Goal: Book appointment/travel/reservation

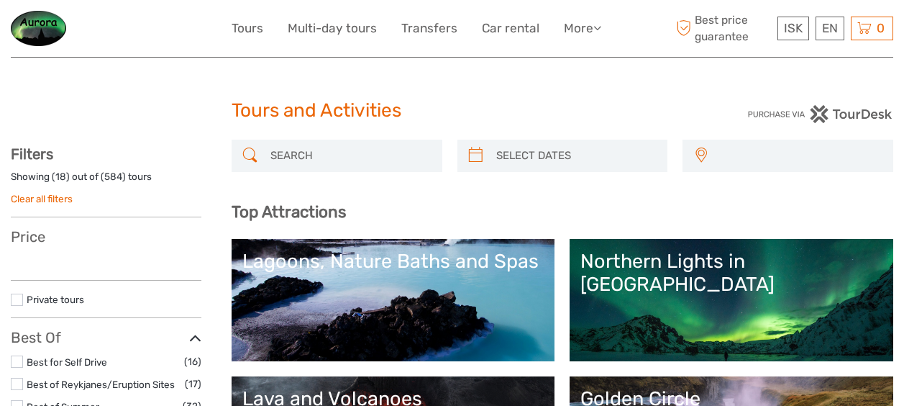
select select
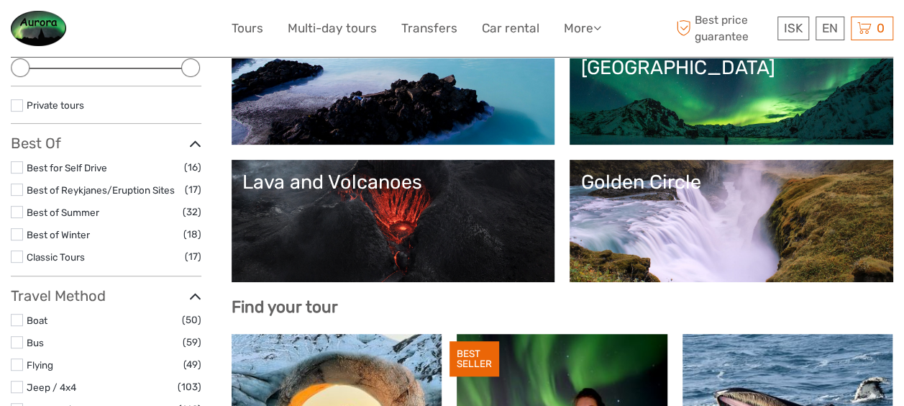
scroll to position [203, 0]
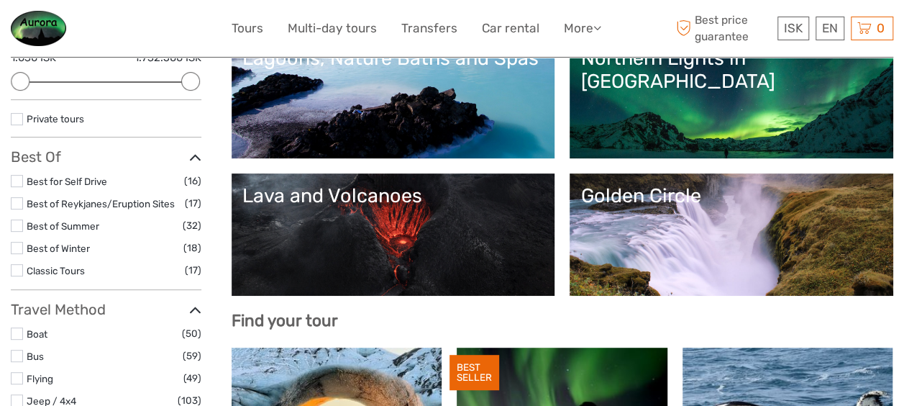
click at [760, 257] on link "Golden Circle" at bounding box center [731, 234] width 302 height 101
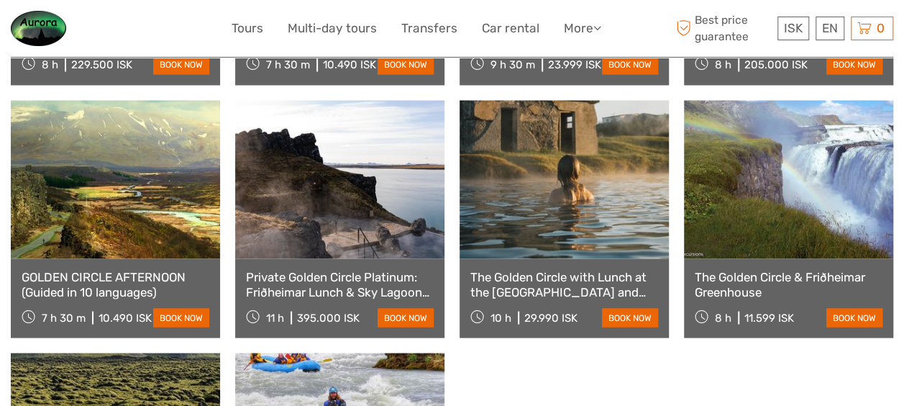
scroll to position [1220, 0]
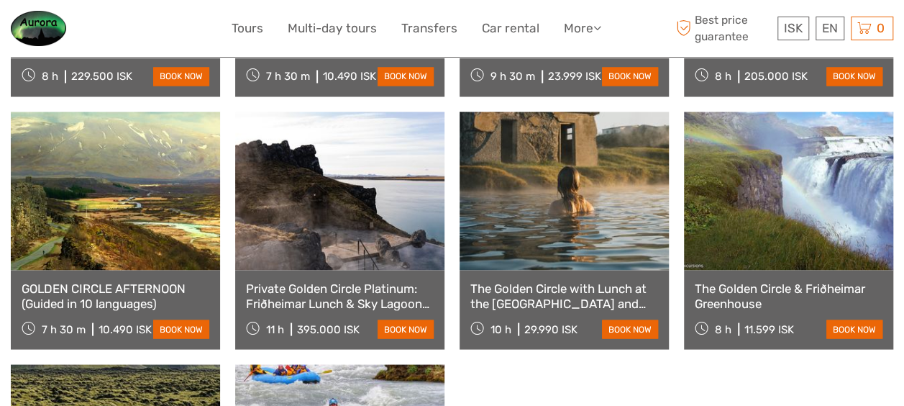
click at [767, 280] on link "The Golden Circle & Friðheimar Greenhouse" at bounding box center [789, 294] width 188 height 29
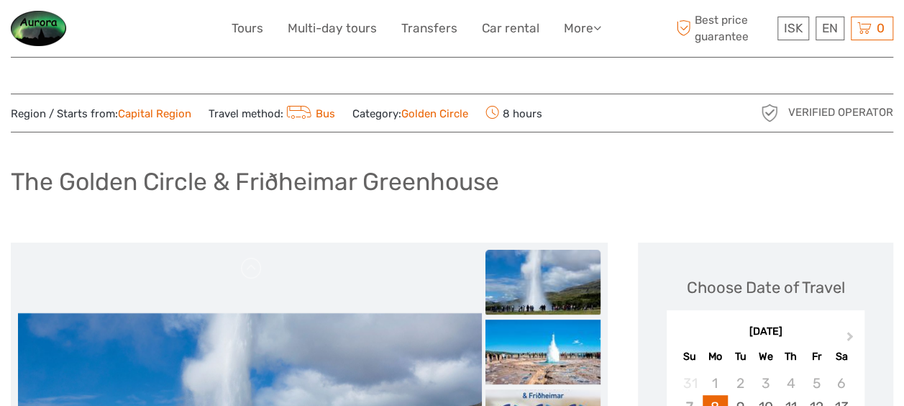
click at [37, 26] on img at bounding box center [38, 28] width 55 height 35
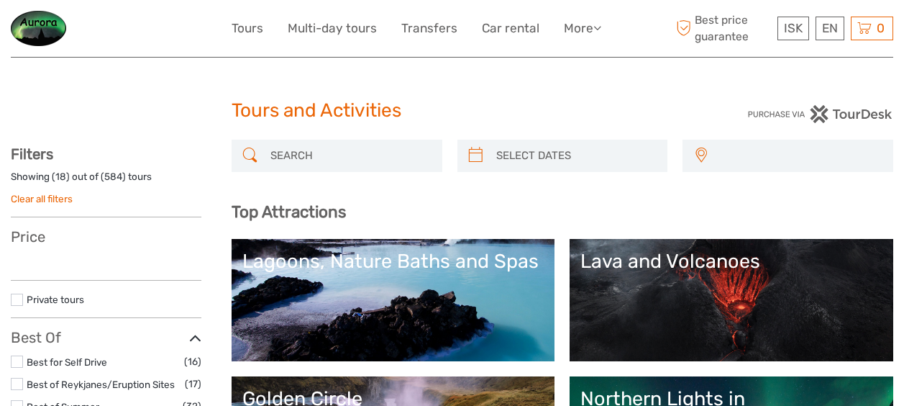
select select
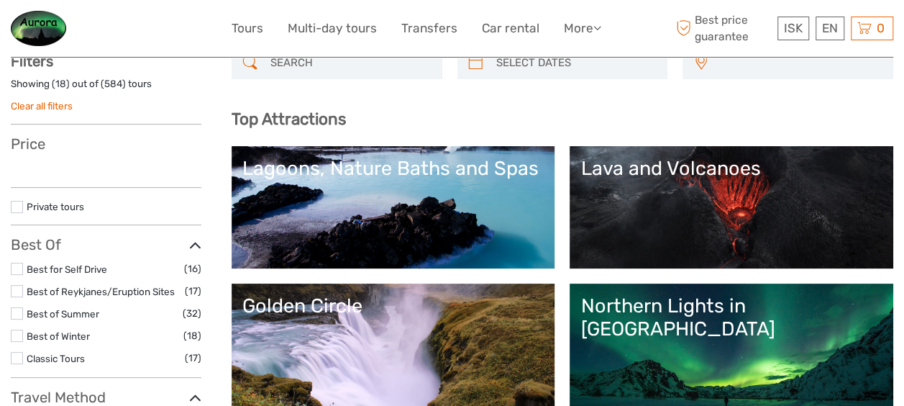
select select
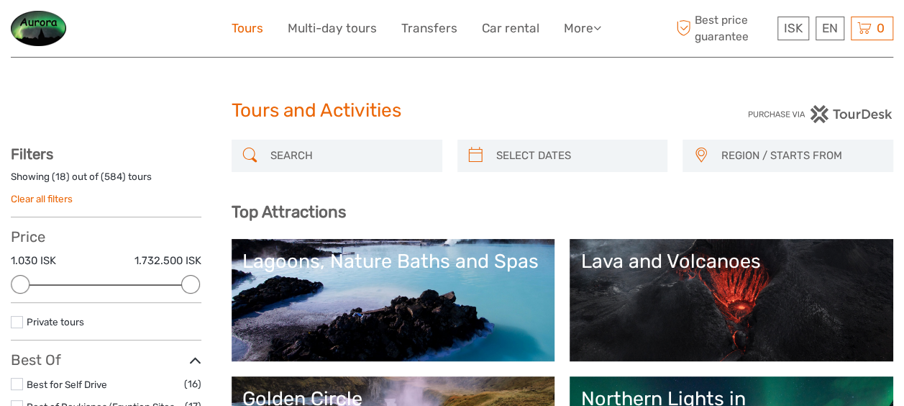
click at [244, 29] on link "Tours" at bounding box center [248, 28] width 32 height 21
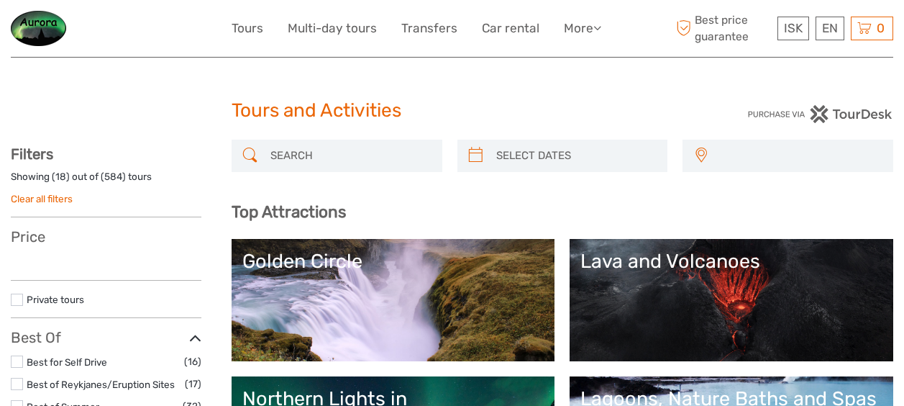
select select
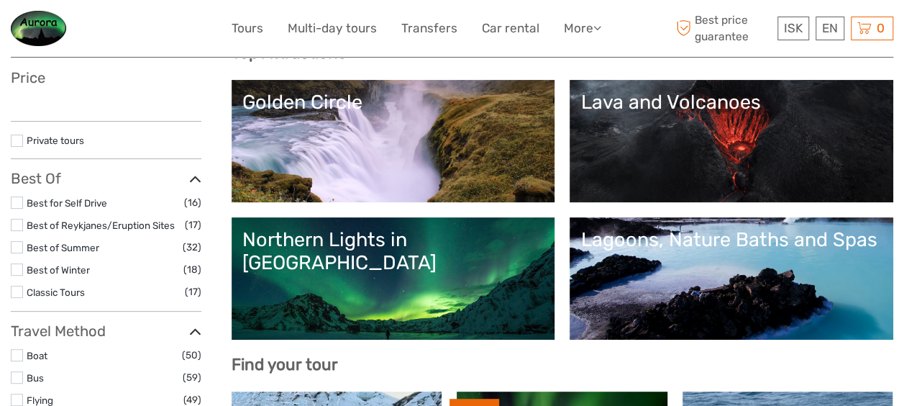
scroll to position [172, 0]
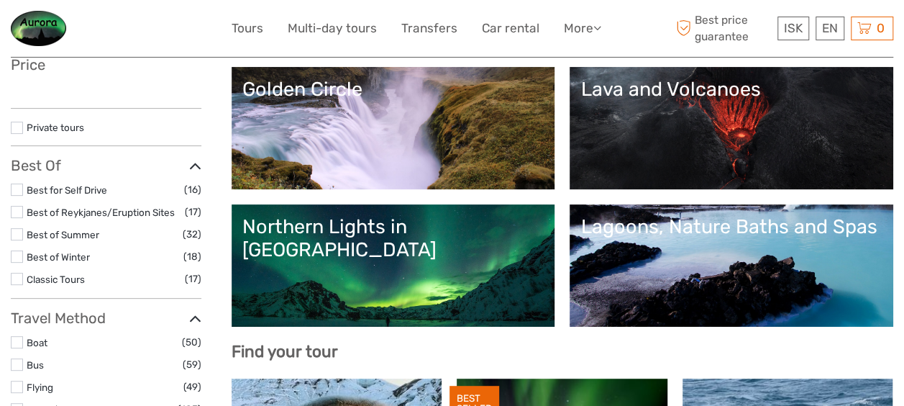
select select
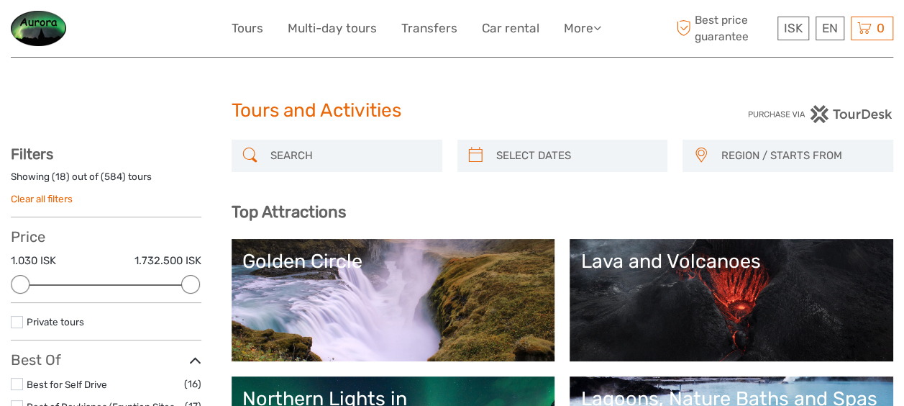
scroll to position [0, 0]
click at [288, 150] on input "search" at bounding box center [350, 155] width 170 height 25
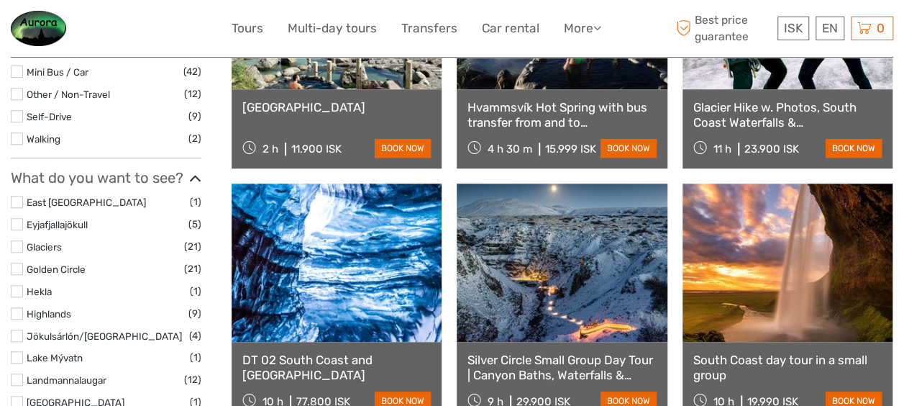
scroll to position [683, 0]
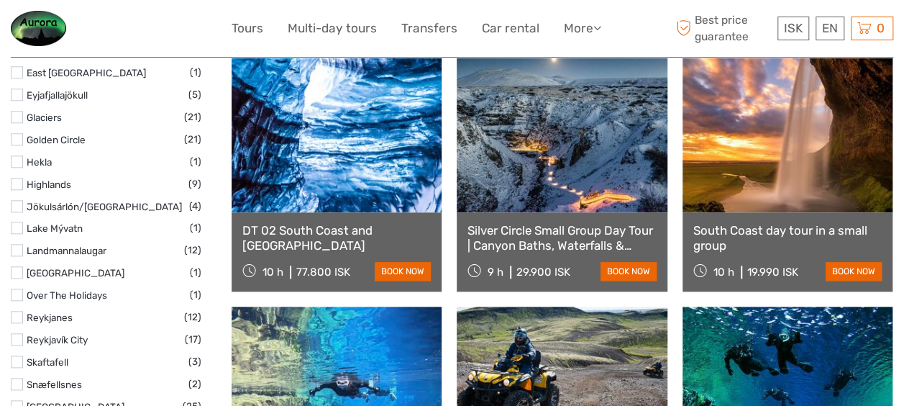
type input "plane"
click at [766, 229] on link "South Coast day tour in a small group" at bounding box center [787, 237] width 188 height 29
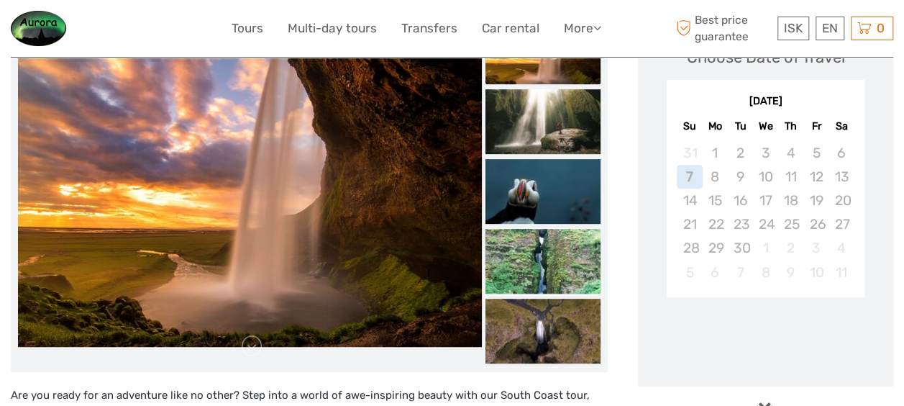
scroll to position [583, 0]
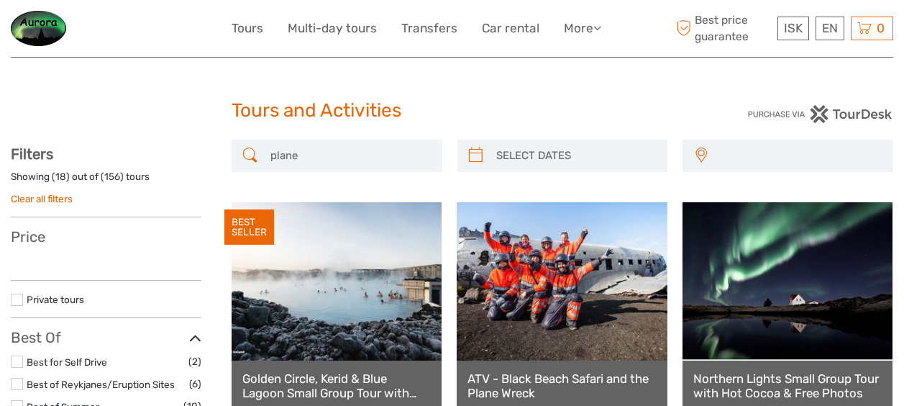
select select
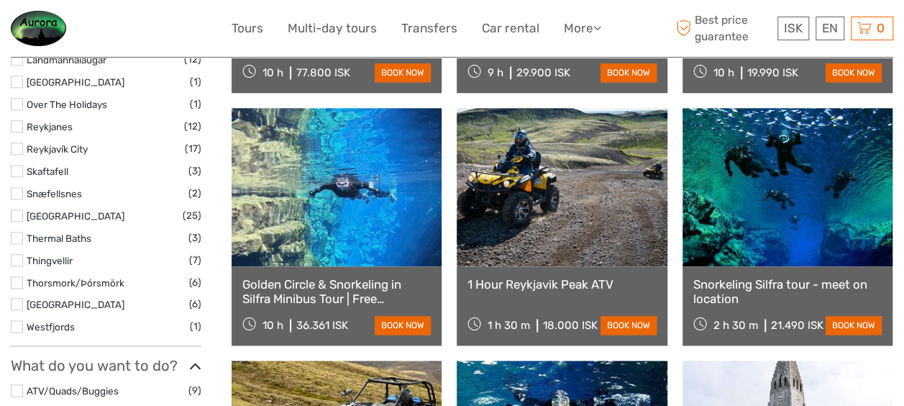
select select
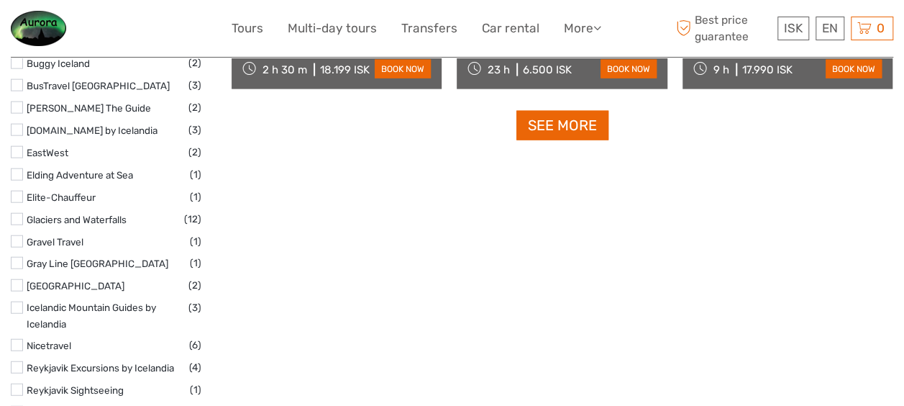
scroll to position [1629, 0]
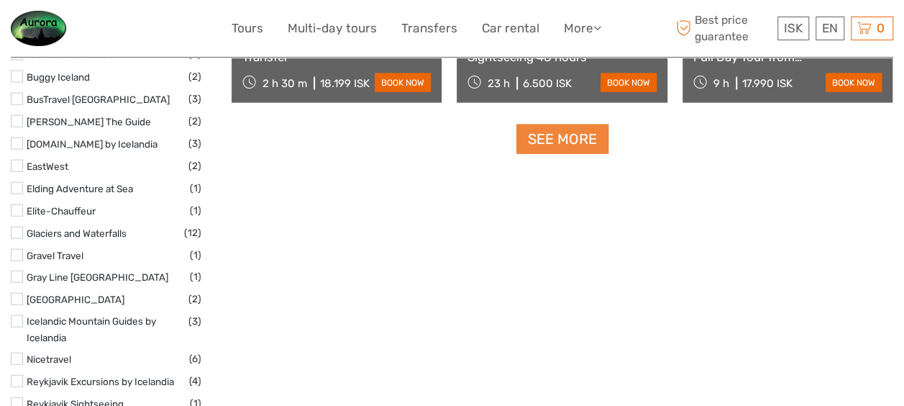
click at [586, 144] on link "See more" at bounding box center [562, 138] width 92 height 29
